Goal: Task Accomplishment & Management: Manage account settings

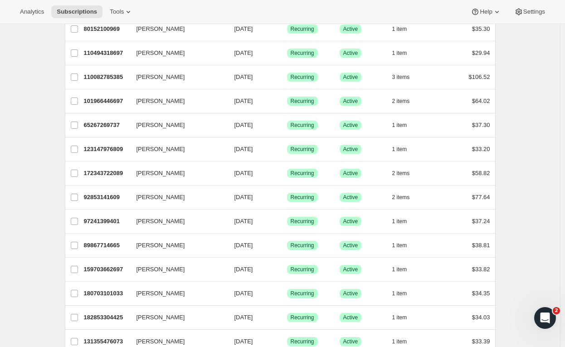
scroll to position [298, 0]
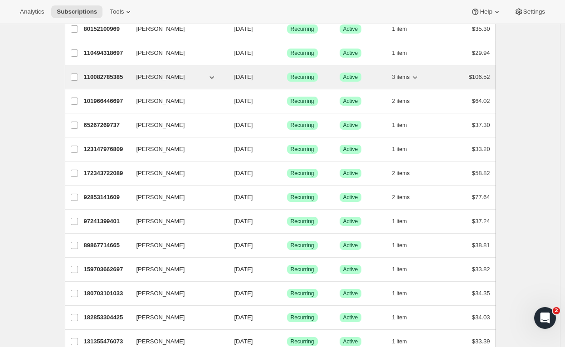
click at [412, 73] on button "3 items" at bounding box center [406, 77] width 28 height 13
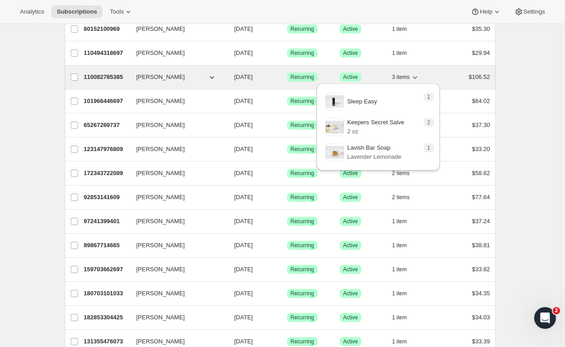
click at [412, 74] on button "3 items" at bounding box center [406, 77] width 28 height 13
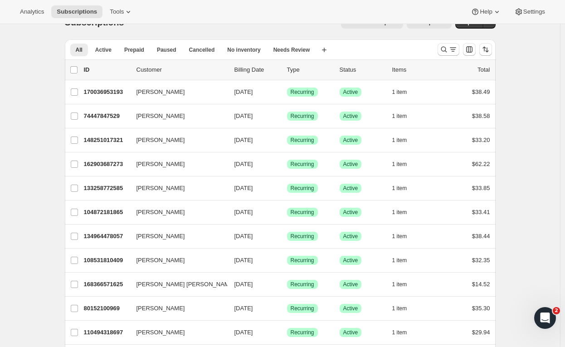
scroll to position [0, 0]
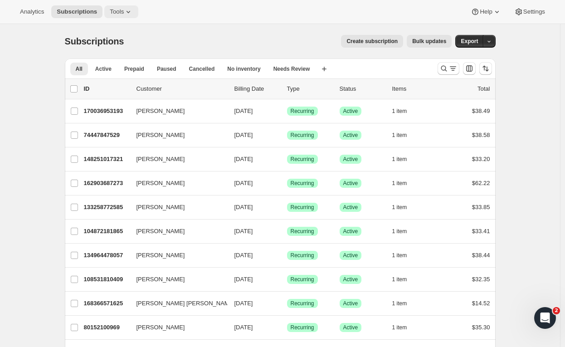
click at [108, 17] on button "Tools" at bounding box center [121, 11] width 34 height 13
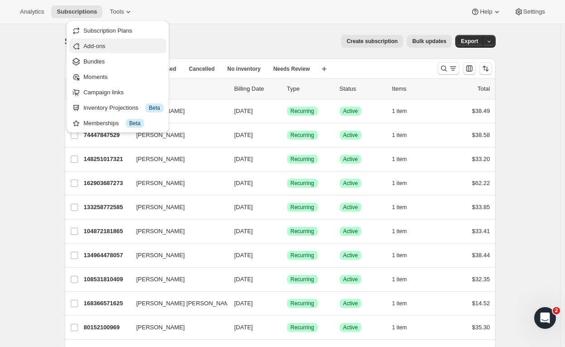
click at [134, 44] on span "Add-ons" at bounding box center [123, 46] width 80 height 9
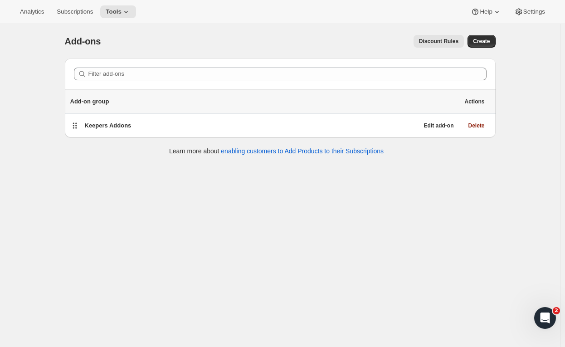
scroll to position [24, 0]
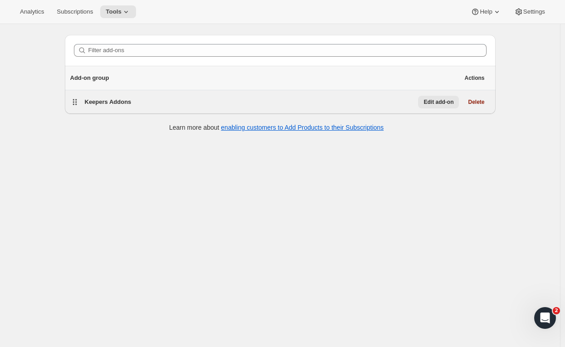
click at [443, 103] on span "Edit add-on" at bounding box center [439, 101] width 30 height 7
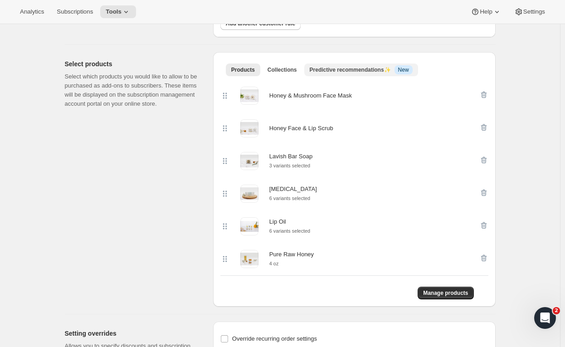
scroll to position [200, 0]
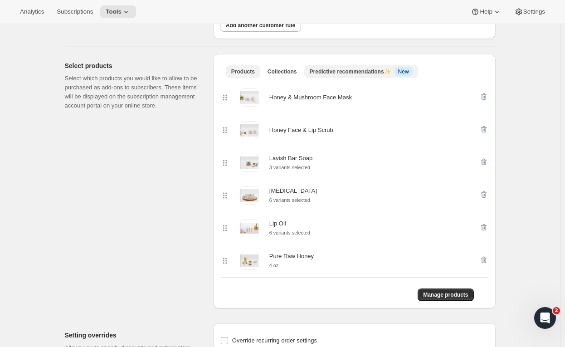
click at [362, 73] on span "Predictive recommendations ✨" at bounding box center [350, 71] width 81 height 6
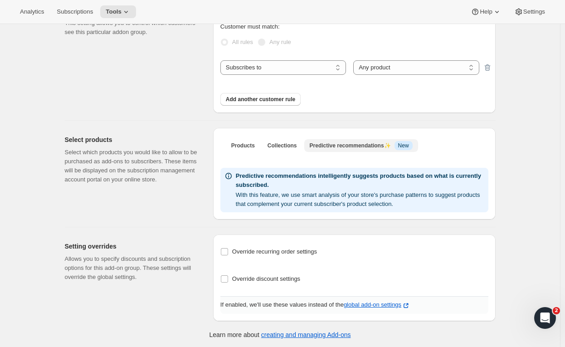
scroll to position [0, 0]
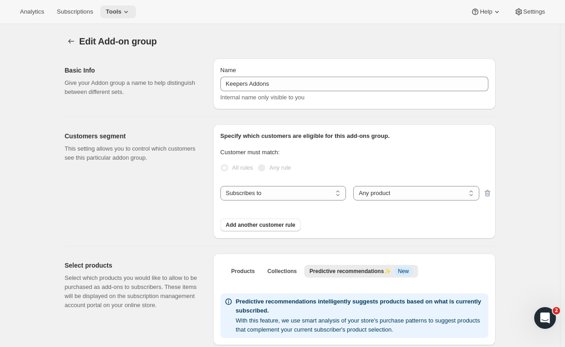
click at [118, 7] on button "Tools" at bounding box center [118, 11] width 36 height 13
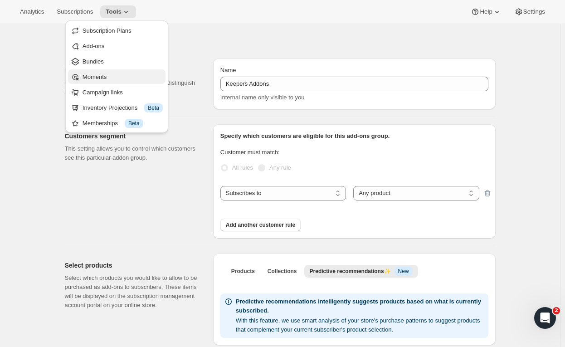
click at [123, 74] on span "Moments" at bounding box center [123, 77] width 80 height 9
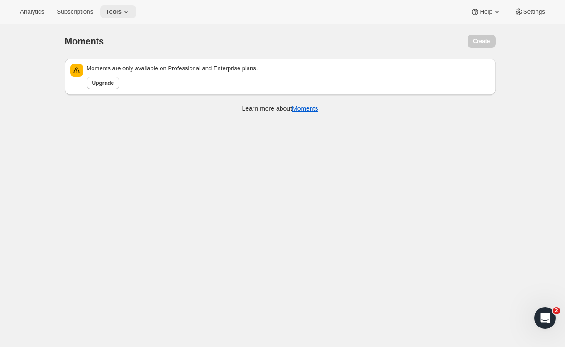
click at [111, 13] on span "Tools" at bounding box center [114, 11] width 16 height 7
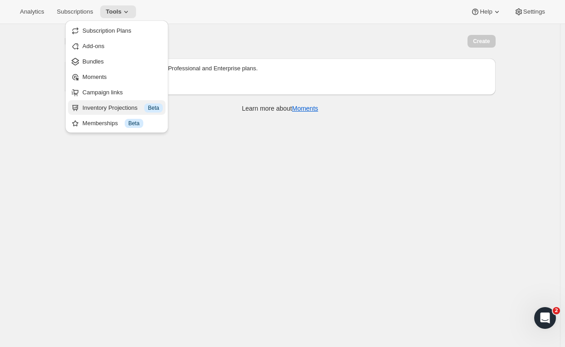
click at [113, 111] on div "Inventory Projections Info Beta" at bounding box center [123, 107] width 80 height 9
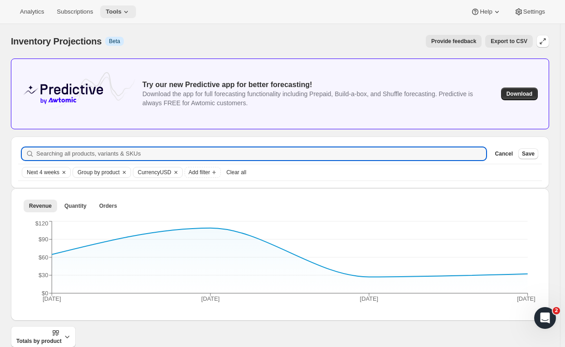
click at [126, 8] on icon at bounding box center [126, 11] width 9 height 9
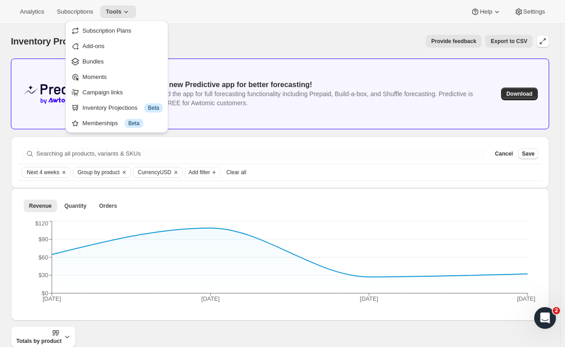
click at [245, 46] on div "Provide feedback Export to CSV" at bounding box center [332, 41] width 402 height 13
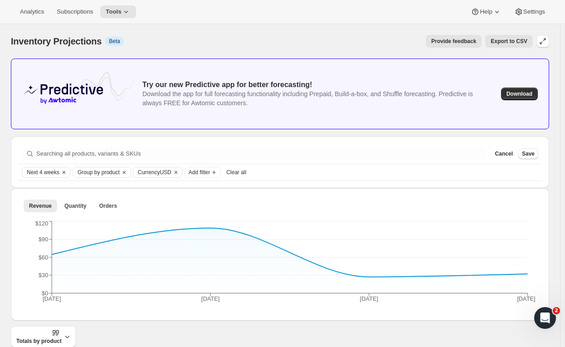
click at [111, 18] on div "Analytics Subscriptions Tools Help Settings" at bounding box center [282, 12] width 565 height 24
click at [115, 16] on button "Tools" at bounding box center [118, 11] width 36 height 13
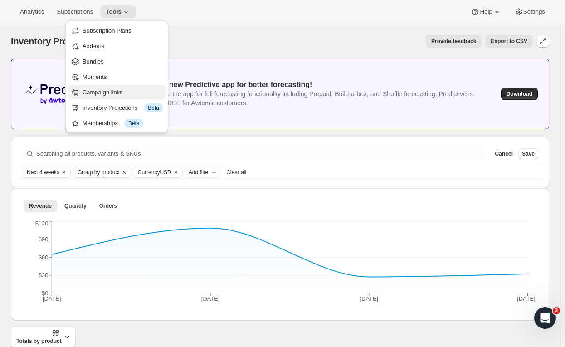
click at [117, 95] on span "Campaign links" at bounding box center [103, 92] width 40 height 7
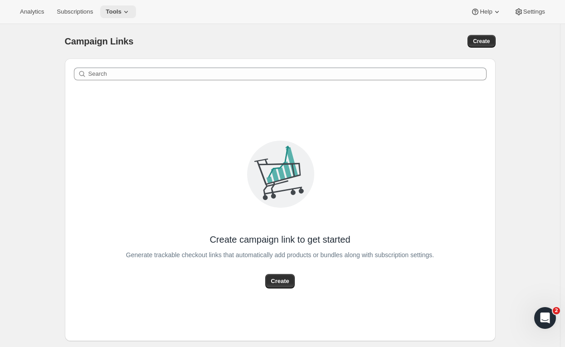
click at [117, 12] on span "Tools" at bounding box center [114, 11] width 16 height 7
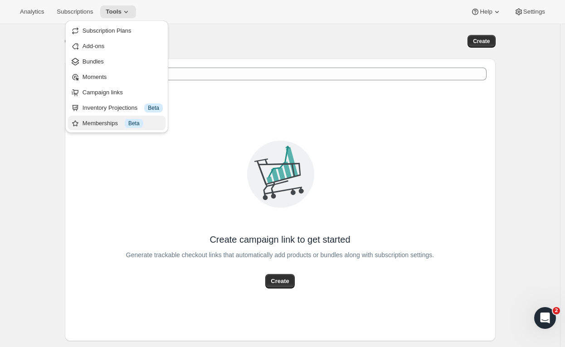
drag, startPoint x: 113, startPoint y: 123, endPoint x: 85, endPoint y: 126, distance: 28.3
click at [85, 126] on div "Memberships Info Beta" at bounding box center [123, 123] width 80 height 9
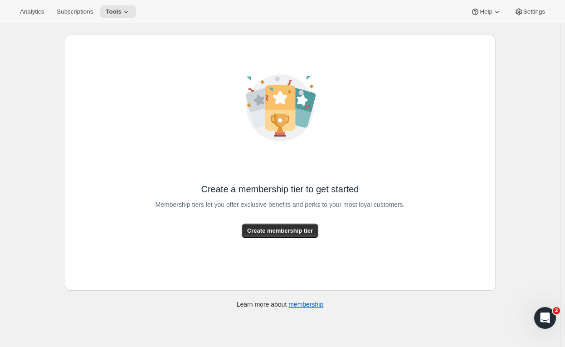
scroll to position [24, 0]
click at [302, 303] on link "membership" at bounding box center [305, 304] width 35 height 7
click at [290, 229] on span "Create membership tier" at bounding box center [280, 230] width 66 height 9
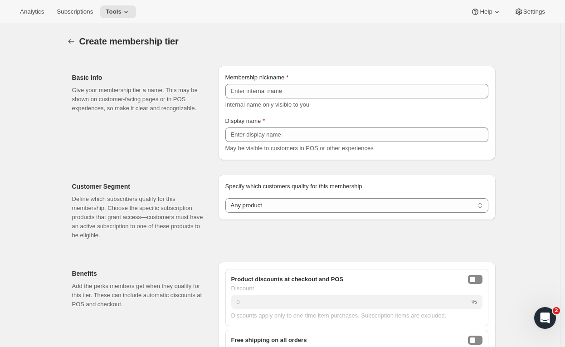
click at [68, 35] on div at bounding box center [72, 41] width 15 height 13
click at [72, 41] on icon "Memberships" at bounding box center [71, 41] width 9 height 9
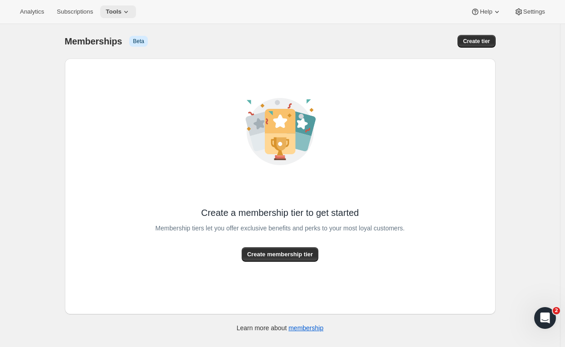
click at [108, 15] on span "Tools" at bounding box center [114, 11] width 16 height 7
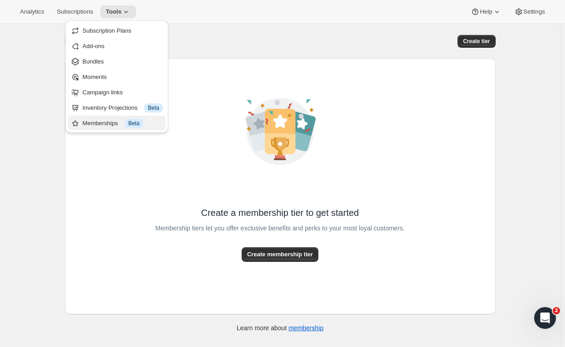
click at [112, 123] on div "Memberships Info Beta" at bounding box center [123, 123] width 80 height 9
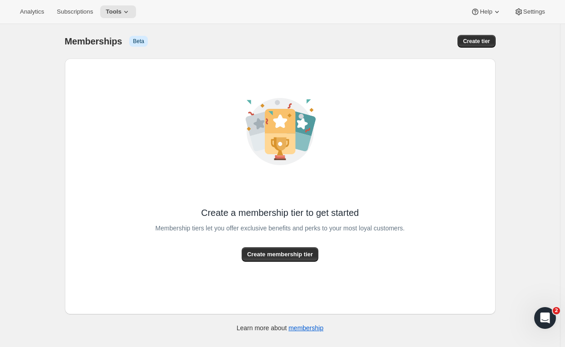
scroll to position [24, 0]
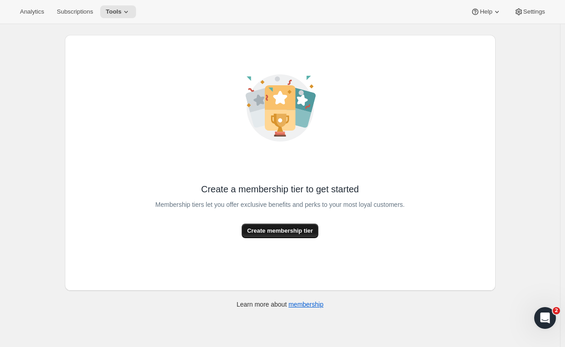
click at [303, 230] on span "Create membership tier" at bounding box center [280, 230] width 66 height 9
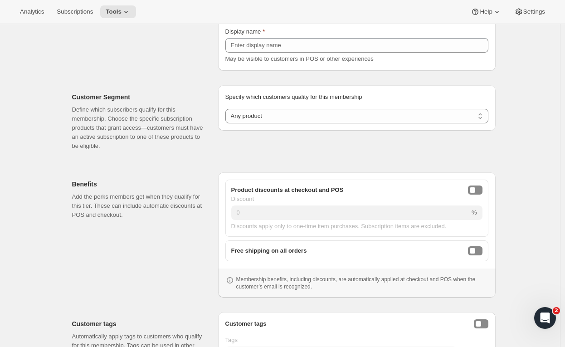
scroll to position [90, 0]
click at [116, 10] on span "Tools" at bounding box center [114, 11] width 16 height 7
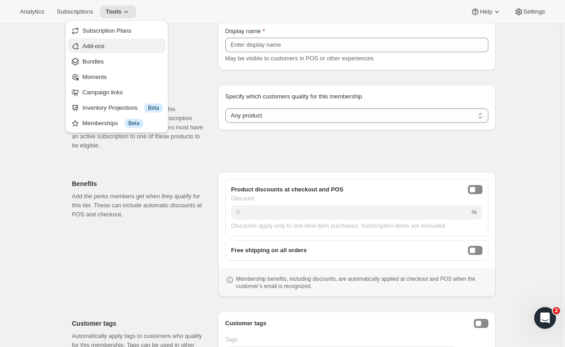
click at [146, 43] on span "Add-ons" at bounding box center [123, 46] width 80 height 9
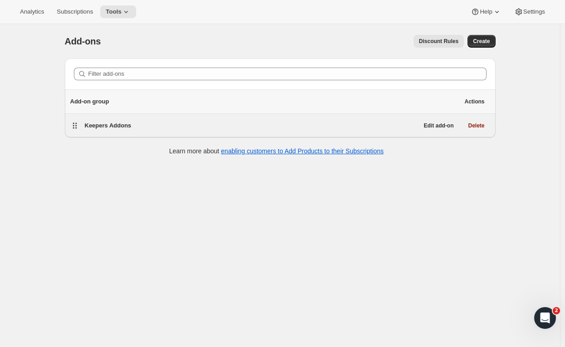
click at [296, 131] on div "Keepers Addons" at bounding box center [252, 125] width 334 height 13
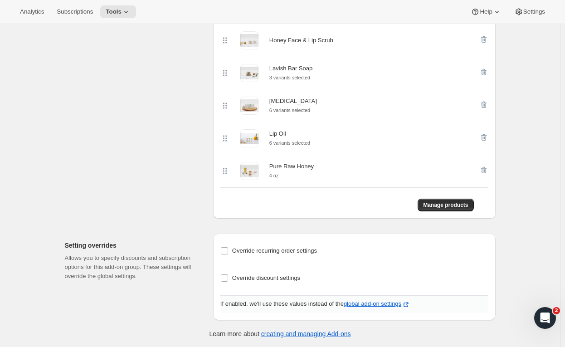
scroll to position [139, 0]
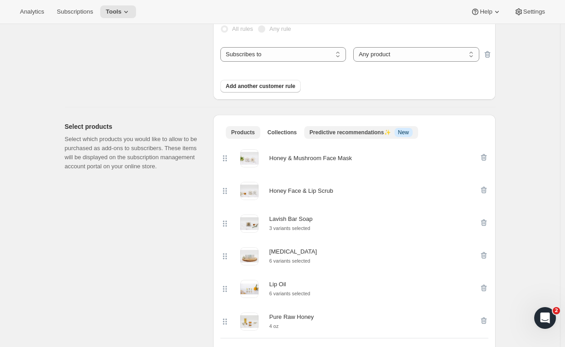
click at [398, 132] on span "New" at bounding box center [403, 132] width 11 height 7
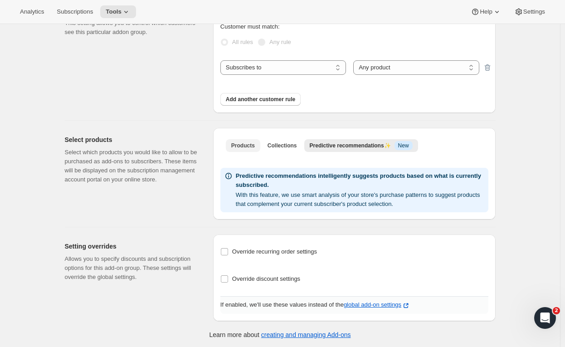
click at [248, 139] on button "Products" at bounding box center [243, 145] width 34 height 13
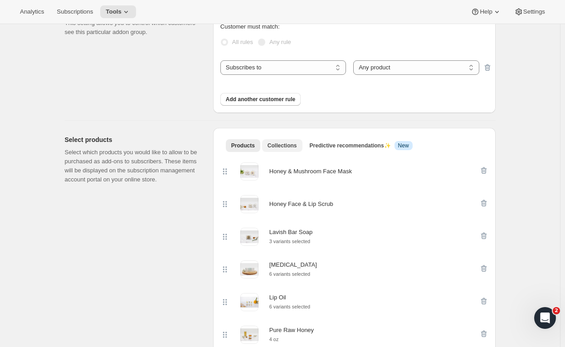
click at [276, 144] on span "Collections" at bounding box center [282, 145] width 29 height 7
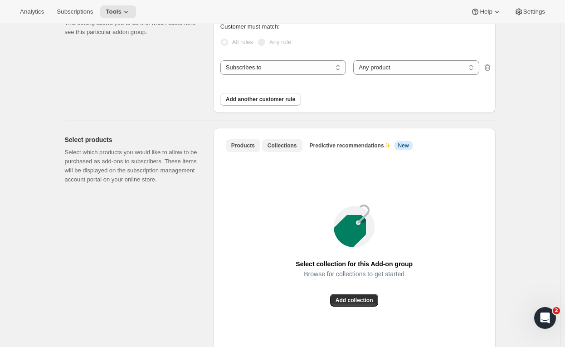
click at [240, 147] on span "Products" at bounding box center [243, 145] width 24 height 7
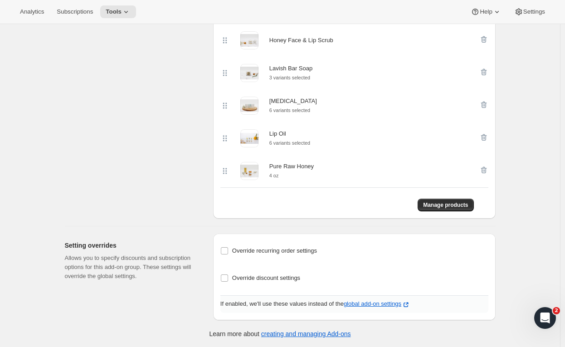
scroll to position [0, 0]
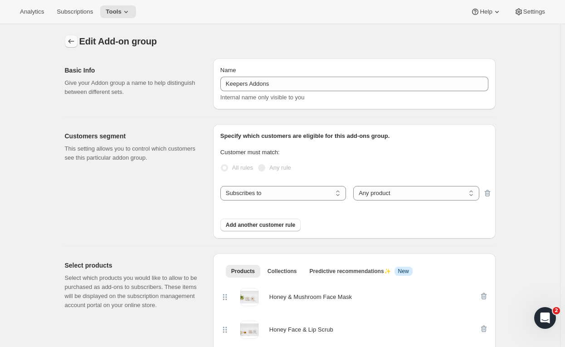
click at [75, 42] on icon "Addon groups" at bounding box center [71, 41] width 9 height 9
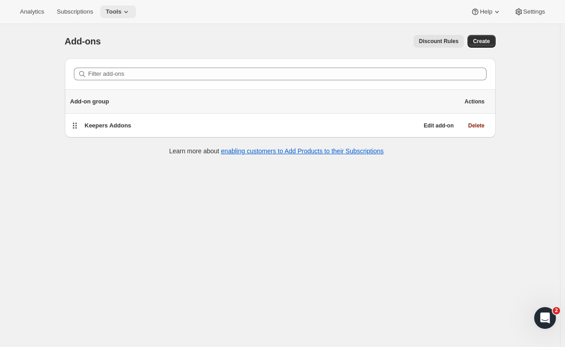
click at [123, 12] on icon at bounding box center [126, 11] width 9 height 9
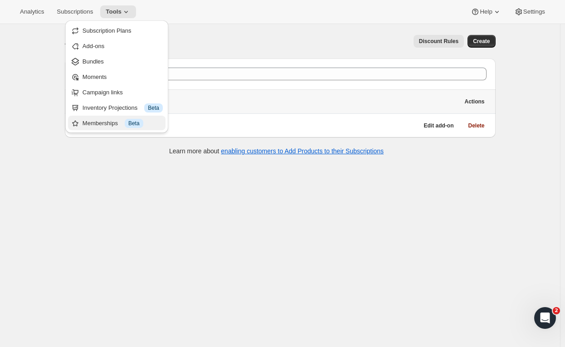
click at [112, 124] on div "Memberships Info Beta" at bounding box center [123, 123] width 80 height 9
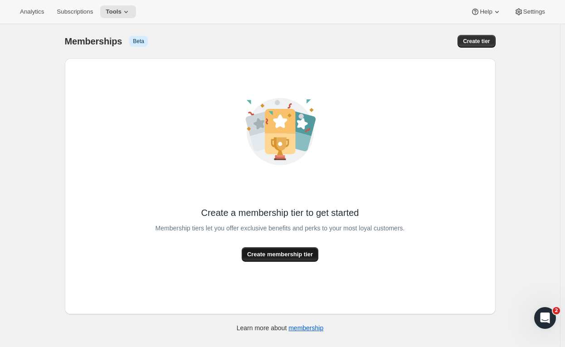
click at [304, 259] on button "Create membership tier" at bounding box center [280, 254] width 77 height 15
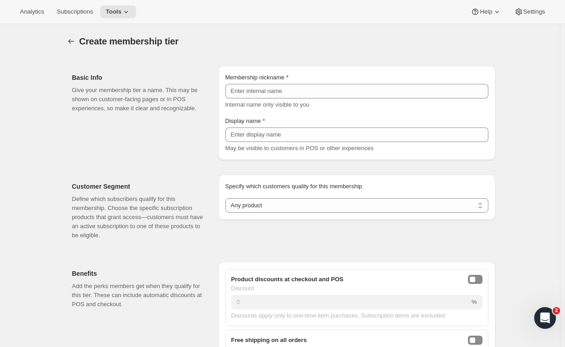
click at [68, 50] on div "Create membership tier. This page is ready Create membership tier" at bounding box center [280, 41] width 431 height 34
click at [71, 44] on icon "Memberships" at bounding box center [71, 41] width 9 height 9
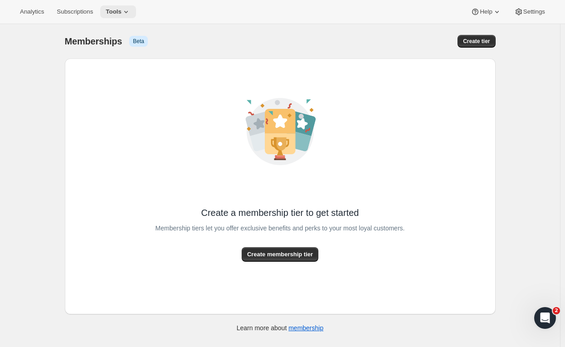
click at [110, 7] on button "Tools" at bounding box center [118, 11] width 36 height 13
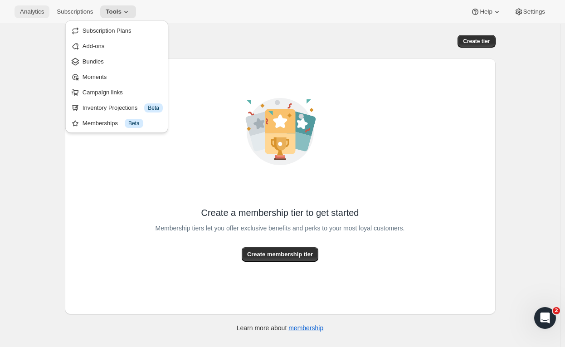
click at [37, 14] on span "Analytics" at bounding box center [32, 11] width 24 height 7
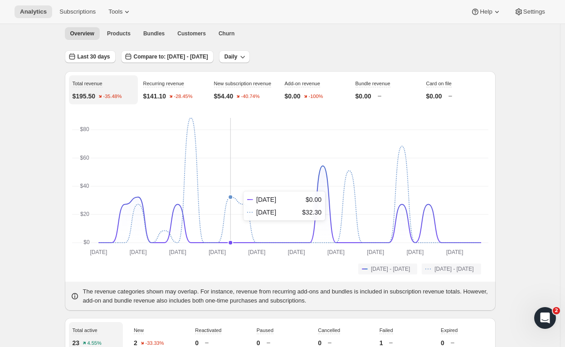
scroll to position [30, 0]
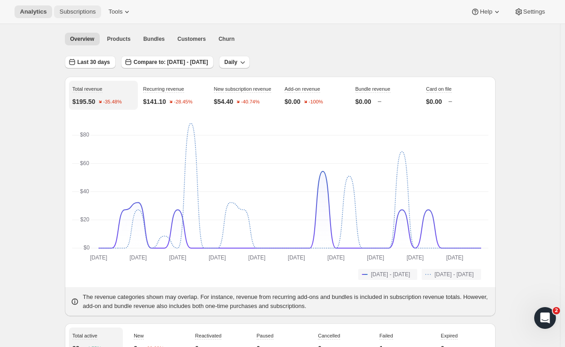
click at [75, 10] on span "Subscriptions" at bounding box center [77, 11] width 36 height 7
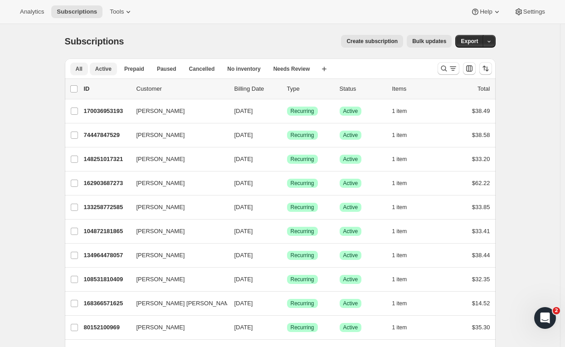
click at [100, 72] on span "Active" at bounding box center [103, 68] width 16 height 7
click at [25, 15] on span "Analytics" at bounding box center [32, 11] width 24 height 7
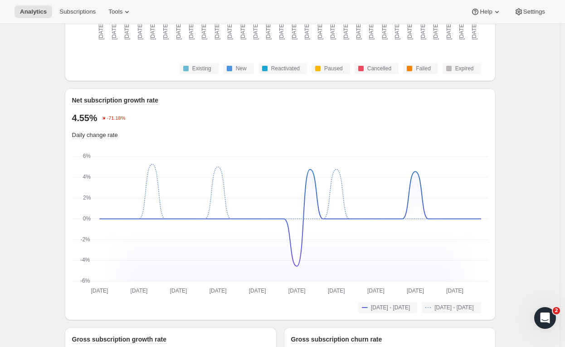
scroll to position [647, 0]
